Goal: Task Accomplishment & Management: Use online tool/utility

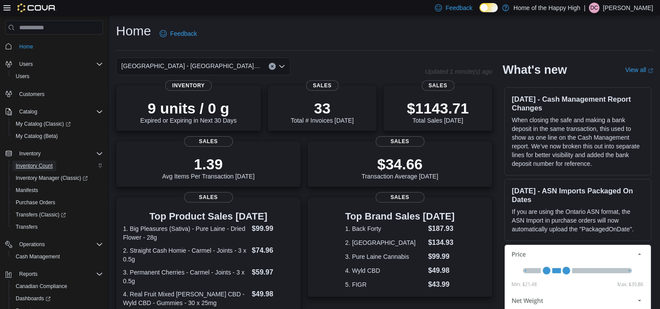
click at [34, 169] on span "Inventory Count" at bounding box center [34, 166] width 37 height 10
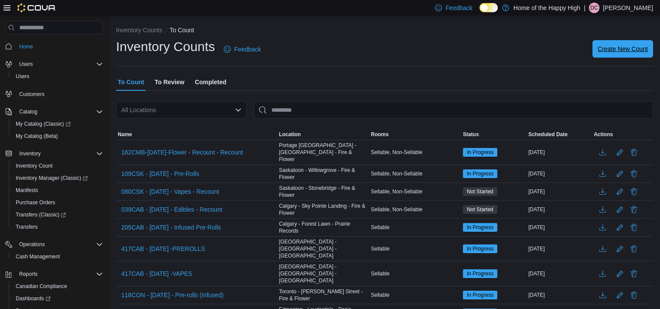
click at [615, 54] on span "Create New Count" at bounding box center [623, 48] width 50 height 17
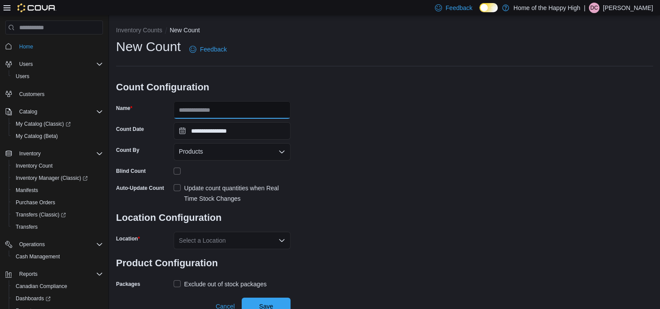
drag, startPoint x: 265, startPoint y: 112, endPoint x: 262, endPoint y: 125, distance: 13.4
click at [264, 114] on input "Name" at bounding box center [232, 109] width 117 height 17
click at [253, 109] on input "**********" at bounding box center [232, 109] width 117 height 17
type input "**********"
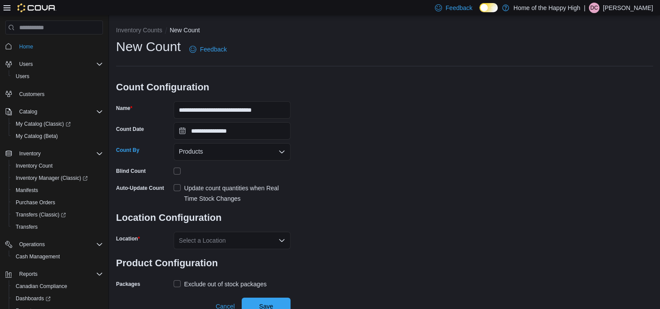
click at [256, 156] on div "Products" at bounding box center [232, 151] width 117 height 17
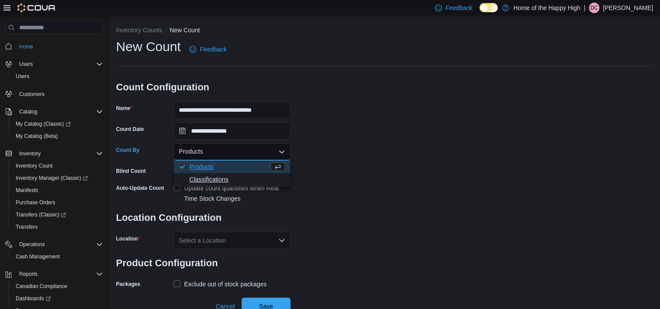
click at [249, 177] on span "Classifications" at bounding box center [237, 179] width 96 height 9
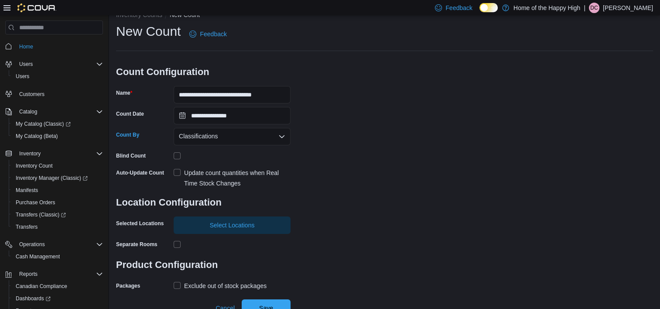
scroll to position [23, 0]
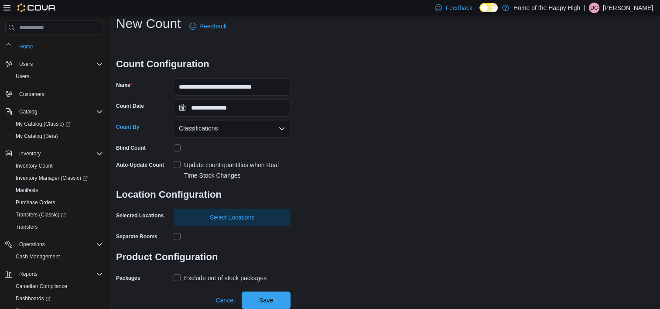
click at [177, 169] on label "Update count quantities when Real Time Stock Changes" at bounding box center [232, 170] width 117 height 21
click at [236, 223] on span "Select Locations" at bounding box center [232, 216] width 106 height 17
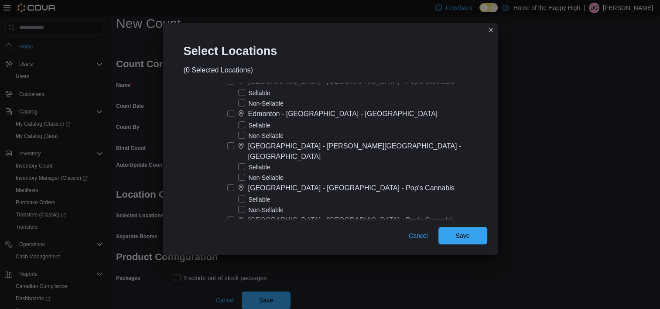
scroll to position [3053, 0]
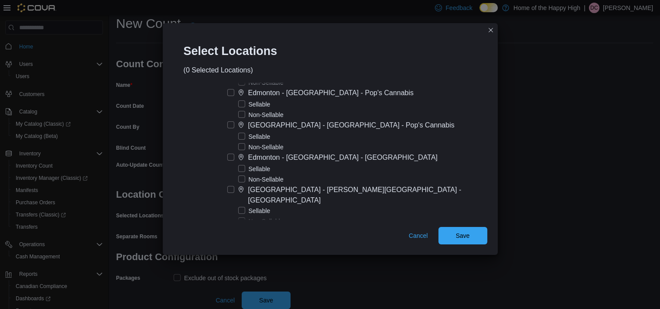
click at [259, 120] on label "[GEOGRAPHIC_DATA] - [GEOGRAPHIC_DATA] - Pop's Cannabis" at bounding box center [340, 125] width 227 height 10
click at [456, 235] on span "Save" at bounding box center [463, 235] width 14 height 9
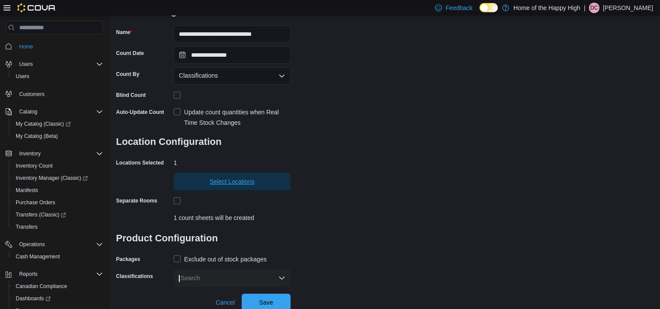
scroll to position [78, 0]
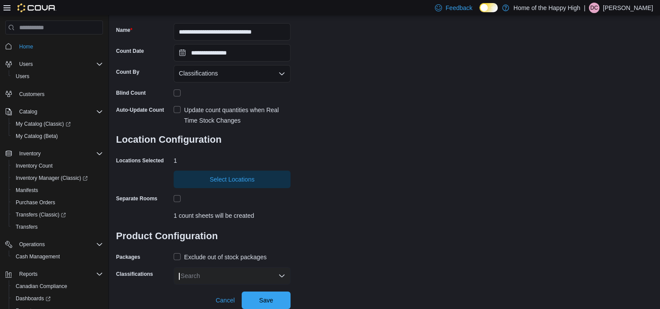
click at [196, 255] on div "Exclude out of stock packages" at bounding box center [225, 257] width 82 height 10
click at [205, 274] on div "Search" at bounding box center [232, 275] width 117 height 17
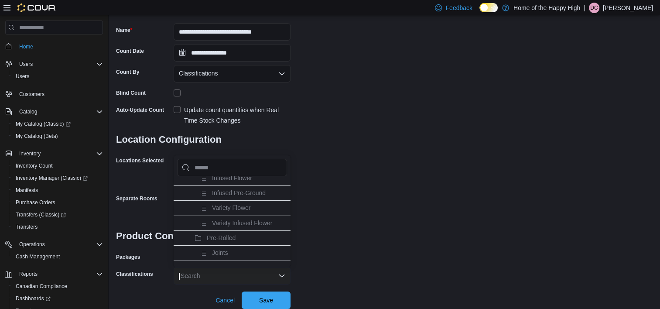
scroll to position [87, 0]
click at [225, 236] on li "Pre-Rolled" at bounding box center [232, 233] width 117 height 15
click at [225, 230] on li "Vapes" at bounding box center [232, 233] width 117 height 15
click at [401, 239] on div "**********" at bounding box center [384, 122] width 537 height 325
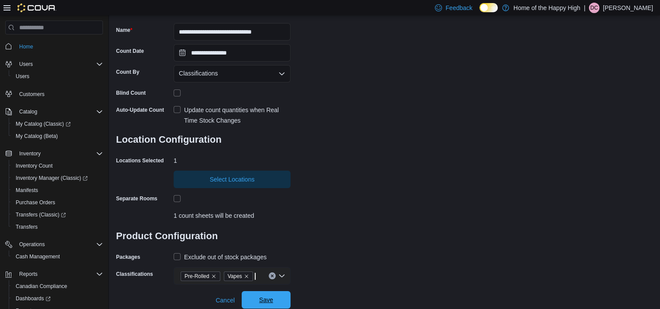
click at [265, 294] on span "Save" at bounding box center [266, 299] width 38 height 17
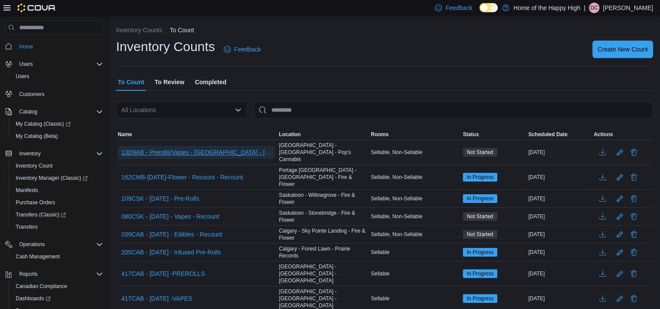
click at [229, 149] on span "13D9AB - Prerolls/Vapes - [GEOGRAPHIC_DATA] - [GEOGRAPHIC_DATA] - [GEOGRAPHIC_D…" at bounding box center [196, 152] width 150 height 9
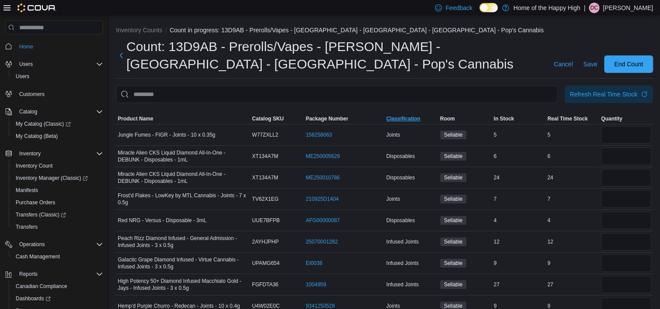
click at [421, 114] on span "Classification" at bounding box center [411, 118] width 54 height 10
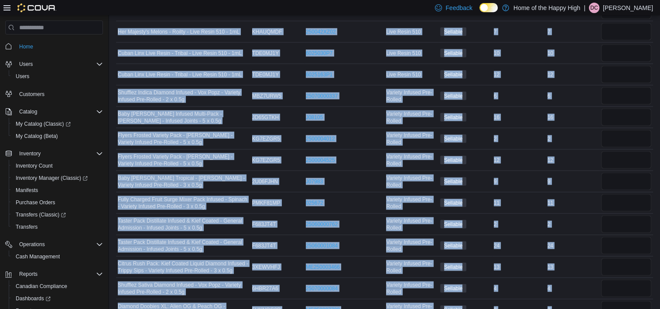
scroll to position [5059, 0]
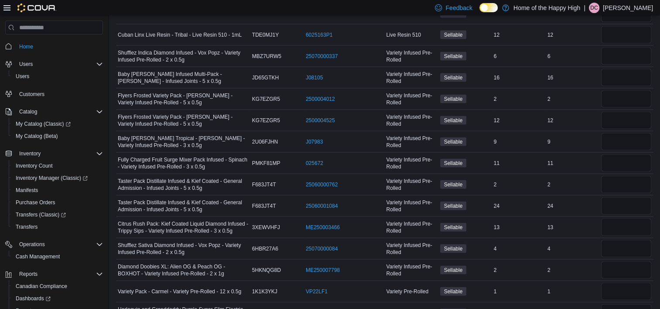
drag, startPoint x: 114, startPoint y: 125, endPoint x: 656, endPoint y: 305, distance: 571.3
